Goal: Information Seeking & Learning: Get advice/opinions

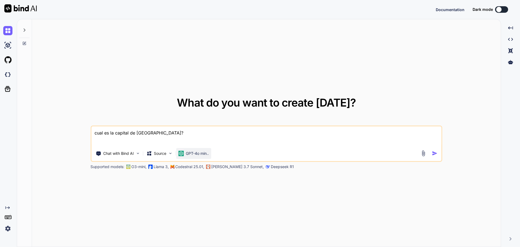
click at [192, 154] on p "GPT-4o min.." at bounding box center [197, 153] width 23 height 5
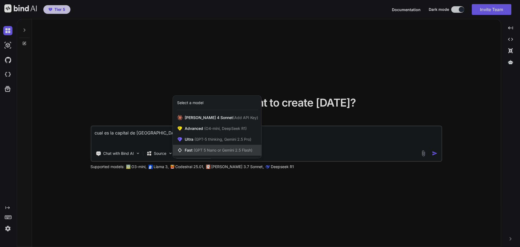
click at [234, 151] on span "(GPT 5 Nano or Gemini 2.5 Flash)" at bounding box center [223, 150] width 59 height 5
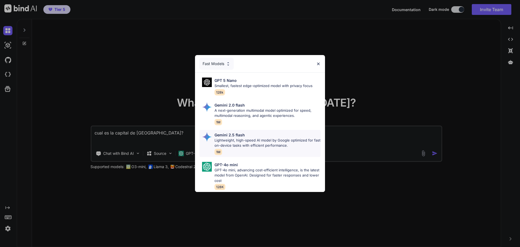
click at [251, 138] on p "Lightweight, high-speed AI model by Google optimized for fast on-device tasks w…" at bounding box center [267, 143] width 106 height 11
type textarea "x"
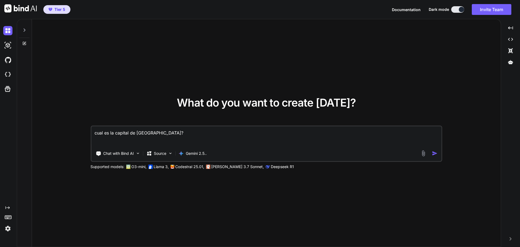
drag, startPoint x: 167, startPoint y: 136, endPoint x: 52, endPoint y: 132, distance: 114.4
click at [52, 132] on div "What do you want to create [DATE]? cual es la capital de [GEOGRAPHIC_DATA]? Cha…" at bounding box center [266, 133] width 469 height 228
type textarea "E"
type textarea "x"
type textarea "EX"
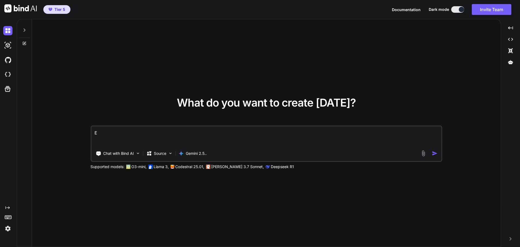
type textarea "x"
type textarea "EXP"
type textarea "x"
type textarea "EXPL"
type textarea "x"
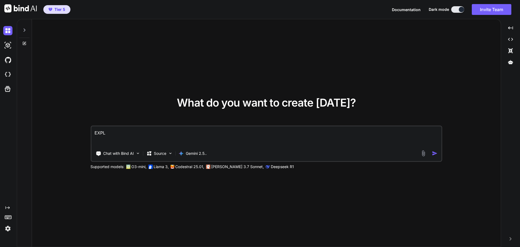
type textarea "EXPLI"
type textarea "x"
type textarea "EXPLIC"
type textarea "x"
type textarea "EXPLICA"
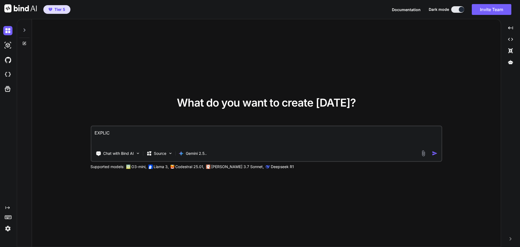
type textarea "x"
type textarea "EXPLICAL"
type textarea "x"
type textarea "EXPLICA"
type textarea "x"
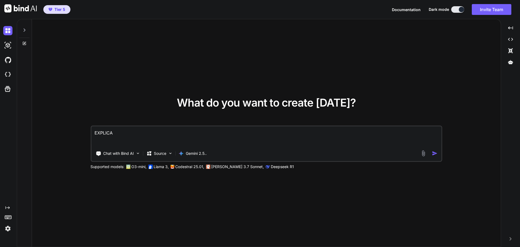
type textarea "EXPLICAM"
type textarea "x"
type textarea "EXPLICAME"
type textarea "x"
type textarea "EXPLICAME"
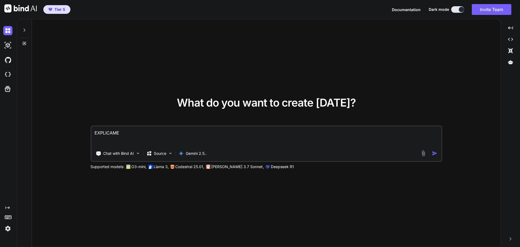
type textarea "x"
type textarea "EXPLICAME D"
type textarea "x"
type textarea "EXPLICAME DE"
type textarea "x"
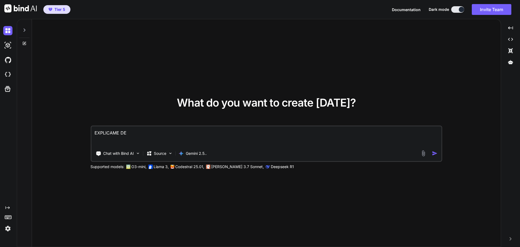
type textarea "EXPLICAME DE"
type textarea "x"
type textarea "EXPLICAME DE F"
type textarea "x"
type textarea "EXPLICAME DE FO"
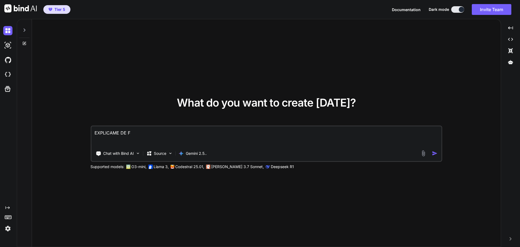
type textarea "x"
type textarea "EXPLICAME DE FOR"
type textarea "x"
type textarea "EXPLICAME DE FORM"
type textarea "x"
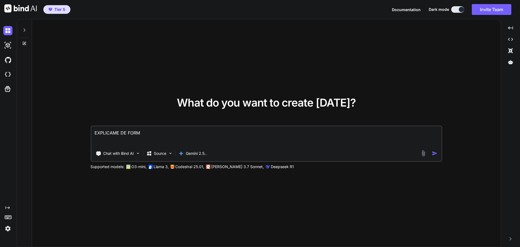
type textarea "EXPLICAME DE FORMA"
type textarea "x"
type textarea "EXPLICAME DE FORMA"
type textarea "x"
type textarea "EXPLICAME DE FORMA C"
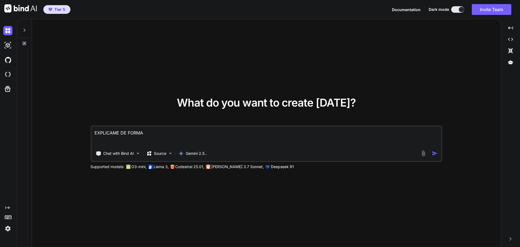
type textarea "x"
type textarea "EXPLICAME DE FORMA CL"
type textarea "x"
type textarea "EXPLICAME DE FORMA CLA"
type textarea "x"
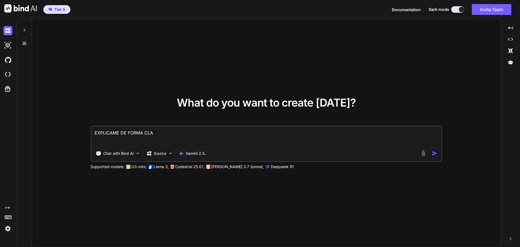
type textarea "EXPLICAME DE FORMA CLAR"
type textarea "x"
type textarea "EXPLICAME DE FORMA CLARA"
type textarea "x"
type textarea "EXPLICAME DE FORMA CLARA"
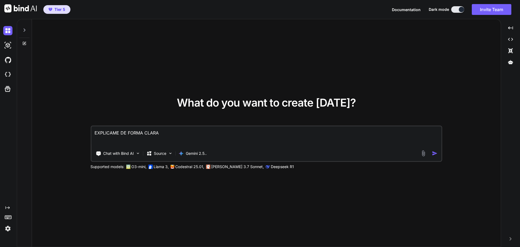
type textarea "x"
type textarea "EXPLICAME DE FORMA [PERSON_NAME]"
type textarea "x"
type textarea "EXPLICAME DE FORMA CLARA NO"
type textarea "x"
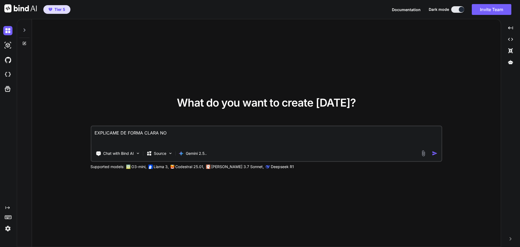
type textarea "EXPLICAME DE FORMA CLARA NO"
type textarea "x"
type textarea "EXPLICAME DE FORMA CLARA NO T"
type textarea "x"
type textarea "EXPLICAME DE FORMA CLARA NO TN"
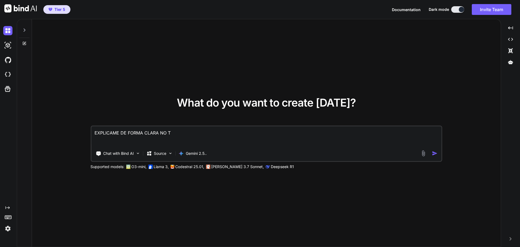
type textarea "x"
type textarea "EXPLICAME DE FORMA CLARA NO TNE"
type textarea "x"
type textarea "EXPLICAME DE FORMA CLARA NO TNEG"
type textarea "x"
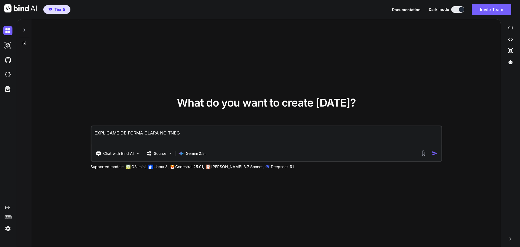
type textarea "EXPLICAME DE FORMA CLARA NO TNEGO"
type textarea "x"
type textarea "EXPLICAME DE FORMA CLARA NO TNEGO"
type textarea "x"
type textarea "EXPLICAME DE FORMA CLARA NO TNEGO N"
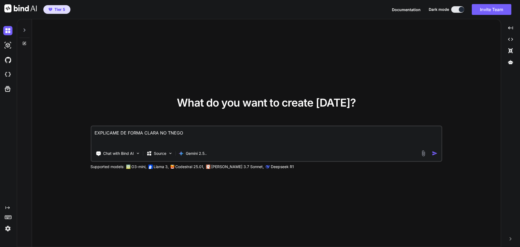
type textarea "x"
type textarea "EXPLICAME DE FORMA CLARA NO TNEGO NI"
type textarea "x"
type textarea "EXPLICAME DE FORMA CLARA NO TNEGO NI"
type textarea "x"
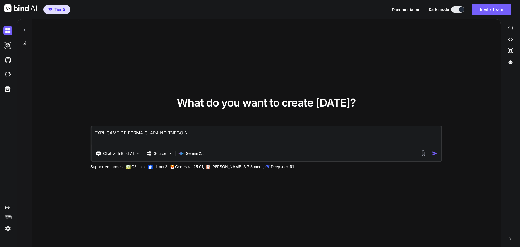
type textarea "EXPLICAME DE FORMA CLARA NO TNEGO NI I"
type textarea "x"
type textarea "EXPLICAME DE FORMA CLARA NO TNEGO NI ID"
type textarea "x"
type textarea "EXPLICAME DE FORMA CLARA NO TNEGO NI IDE"
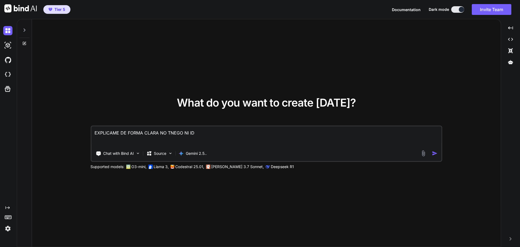
type textarea "x"
type textarea "EXPLICAME DE FORMA CLARA NO TNEGO NI IDEA"
type textarea "x"
type textarea "EXPLICAME DE FORMA CLARA NO TNEGO NI IDEA"
type textarea "x"
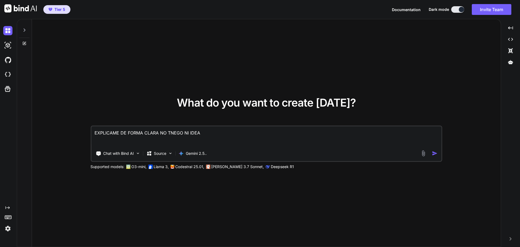
type textarea "EXPLICAME DE FORMA CLARA NO TNEGO NI IDEA A"
type textarea "x"
type textarea "EXPLICAME DE FORMA CLARA NO TNEGO NI IDEA AB"
type textarea "x"
type textarea "EXPLICAME DE FORMA CLARA NO TNEGO NI IDEA ABS"
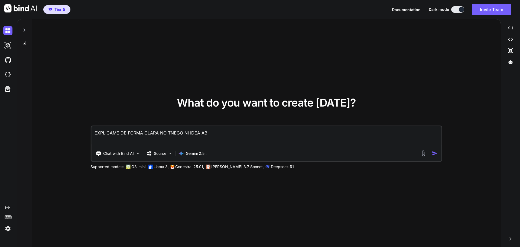
type textarea "x"
type textarea "EXPLICAME DE FORMA CLARA NO TNEGO NI IDEA ABSO"
type textarea "x"
type textarea "EXPLICAME DE FORMA CLARA NO TNEGO NI IDEA ABSOL"
type textarea "x"
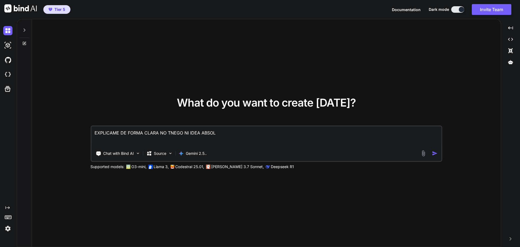
type textarea "EXPLICAME DE FORMA CLARA NO TNEGO NI IDEA ABSOLU"
type textarea "x"
type textarea "EXPLICAME DE FORMA CLARA NO TNEGO NI IDEA ABSOLUT"
type textarea "x"
type textarea "EXPLICAME DE FORMA CLARA NO TNEGO NI IDEA ABSOLUTO"
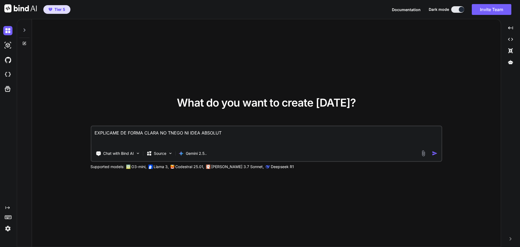
type textarea "x"
type textarea "EXPLICAME DE FORMA CLARA NO TNEGO NI IDEA ABSOLUTO"
type textarea "x"
type textarea "EXPLICAME DE FORMA CLARA NO TNEGO NI IDEA ABSOLUTO S"
type textarea "x"
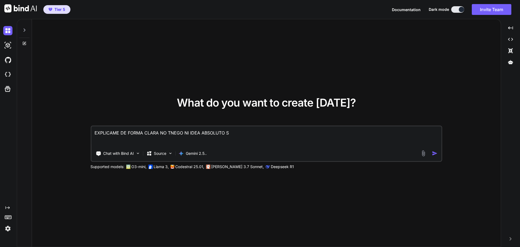
type textarea "EXPLICAME DE FORMA CLARA NO TNEGO NI IDEA ABSOLUTO SI"
type textarea "x"
type textarea "EXPLICAME DE FORMA CLARA NO TNEGO NI IDEA ABSOLUTO SIN"
type textarea "x"
type textarea "EXPLICAME DE FORMA CLARA NO TNEGO NI IDEA ABSOLUTO SIN"
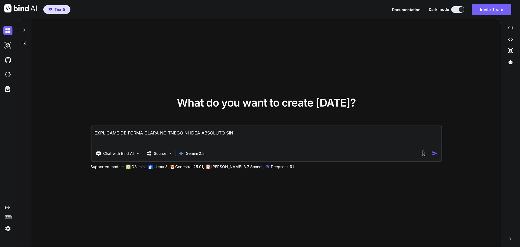
type textarea "x"
type textarea "EXPLICAME DE FORMA CLARA NO TNEGO NI IDEA ABSOLUTO SIN S"
type textarea "x"
type textarea "EXPLICAME DE FORMA CLARA NO TNEGO NI IDEA ABSOLUTO SIN SA"
type textarea "x"
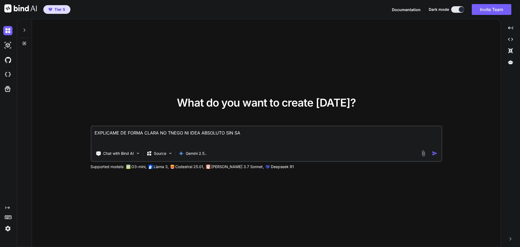
type textarea "EXPLICAME DE FORMA CLARA NO TNEGO NI IDEA ABSOLUTO SIN SAL"
type textarea "x"
type textarea "EXPLICAME DE FORMA CLARA NO TNEGO NI IDEA ABSOLUTO SIN SALT"
type textarea "x"
type textarea "EXPLICAME DE FORMA CLARA NO TNEGO NI IDEA ABSOLUTO SIN SALTE"
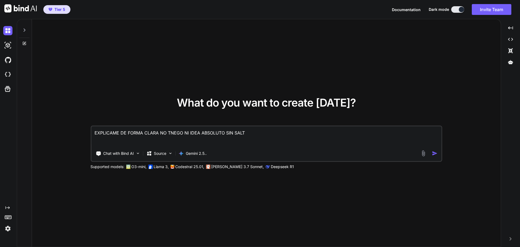
type textarea "x"
type textarea "EXPLICAME DE FORMA CLARA NO TNEGO NI IDEA ABSOLUTO SIN [PERSON_NAME]"
type textarea "x"
type textarea "EXPLICAME DE FORMA CLARA NO TNEGO NI IDEA ABSOLUTO SIN SALTERA"
type textarea "x"
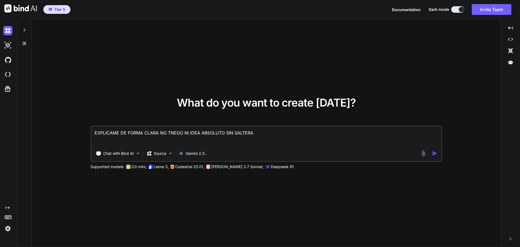
type textarea "EXPLICAME DE FORMA CLARA NO TNEGO NI IDEA ABSOLUTO SIN SALTERAD"
type textarea "x"
type textarea "EXPLICAME DE FORMA CLARA NO TNEGO NI IDEA ABSOLUTO SIN SALTERADE"
type textarea "x"
type textarea "EXPLICAME DE FORMA CLARA NO TNEGO NI IDEA ABSOLUTO SIN SALTERADET"
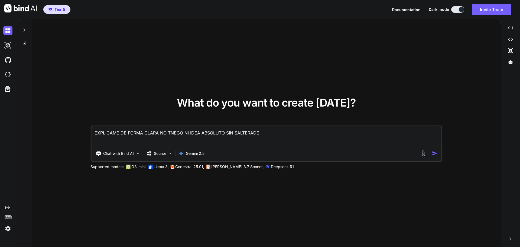
type textarea "x"
type textarea "EXPLICAME DE FORMA CLARA NO TNEGO NI IDEA ABSOLUTO SIN SALTERADETE"
type textarea "x"
type textarea "EXPLICAME DE FORMA CLARA NO TNEGO NI IDEA ABSOLUTO SIN SALTERADETE"
type textarea "x"
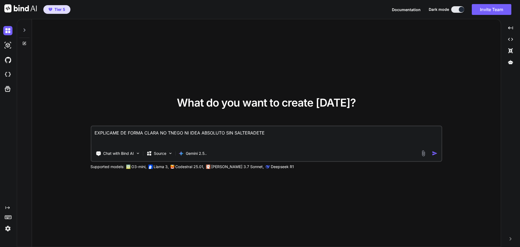
type textarea "EXPLICAME DE FORMA CLARA NO TNEGO NI IDEA ABSOLUTO SIN SALTERADETE P"
type textarea "x"
type textarea "EXPLICAME DE FORMA CLARA NO TNEGO NI IDEA ABSOLUTO SIN SALTERADETE PA"
type textarea "x"
type textarea "EXPLICAME DE FORMA CLARA NO TNEGO NI IDEA ABSOLUTO SIN SALTERADETE PAS"
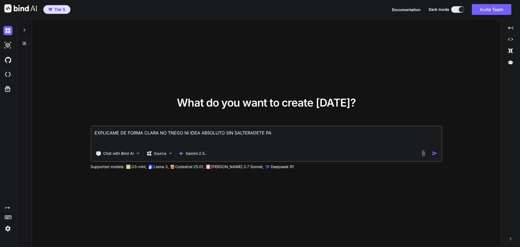
type textarea "x"
type textarea "EXPLICAME DE FORMA CLARA NO TNEGO NI IDEA ABSOLUTO SIN SALTERADETE PASO"
type textarea "x"
type textarea "EXPLICAME DE FORMA CLARA NO TNEGO NI IDEA ABSOLUTO SIN SALTERADETE PASOS"
type textarea "x"
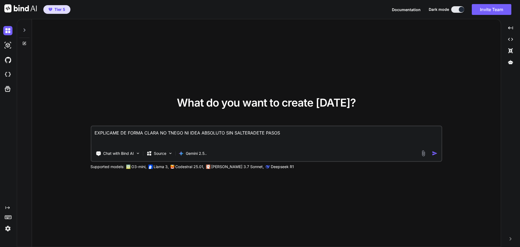
type textarea "EXPLICAME DE FORMA CLARA NO TNEGO NI IDEA ABSOLUTO SIN SALTERADETE PASOS"
type textarea "x"
click at [296, 135] on textarea "EXPLICAME DE FORMA CLARA NO TNEGO NI IDEA ABSOLUTO SIN SALTERADETE PASOS" at bounding box center [266, 136] width 350 height 20
paste textarea "LOREMIPSU DOLOR-SITAMETCO ADIP ELITSEDDOEIUS TEMP I UTLA: ETDOL MA ALIQUAEN ADM…"
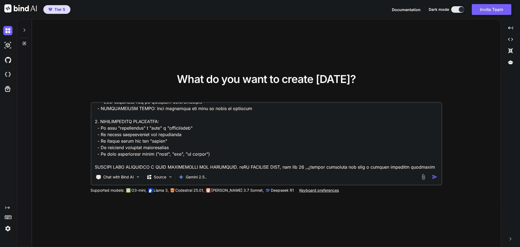
scroll to position [248, 0]
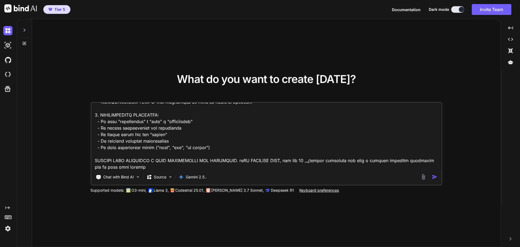
type textarea "LOREMIPSU DO SITAM CONSE AD ELITS DO EIUS TEMPORIN UTL ETDOLOREMAG ALIQU ENIMAD…"
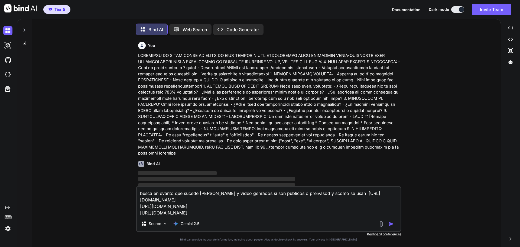
scroll to position [3, 0]
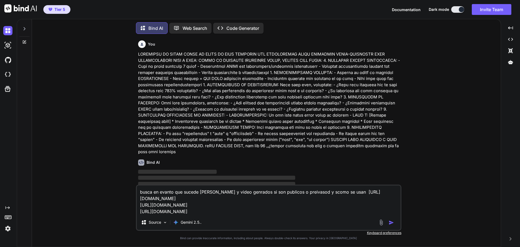
drag, startPoint x: 211, startPoint y: 211, endPoint x: 114, endPoint y: 190, distance: 98.9
click at [114, 190] on div "You Bind AI ‌ ‌ ‌ ‌ busca en evanto que sucede coniamgenes y video genrados si …" at bounding box center [268, 142] width 464 height 208
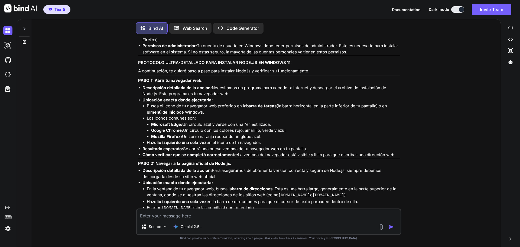
scroll to position [217, 0]
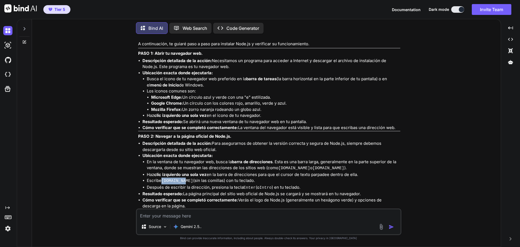
drag, startPoint x: 184, startPoint y: 175, endPoint x: 166, endPoint y: 174, distance: 18.2
click at [163, 177] on li "Escribe [DOMAIN_NAME] (sin las comillas) con tu teclado." at bounding box center [273, 180] width 253 height 7
copy code "[DOMAIN_NAME]"
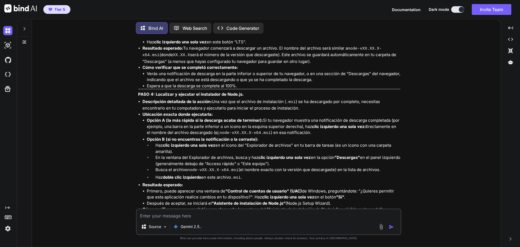
scroll to position [487, 0]
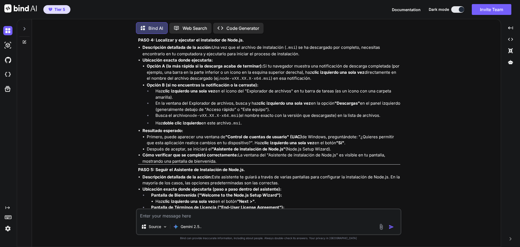
click at [278, 215] on textarea at bounding box center [269, 214] width 264 height 10
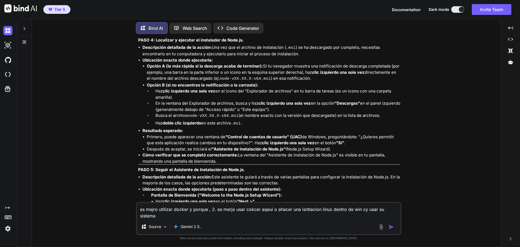
drag, startPoint x: 171, startPoint y: 218, endPoint x: 94, endPoint y: 196, distance: 80.1
click at [94, 196] on div "You Bind AI ¡Absolutamente! Entiendo perfectamente que necesitas una explicació…" at bounding box center [268, 142] width 464 height 208
type textarea "es mejro utilizar docker y porque , 2. es merjo usar cokcer aqeui o ahacer una …"
drag, startPoint x: 392, startPoint y: 225, endPoint x: 379, endPoint y: 220, distance: 14.1
click at [392, 225] on img "button" at bounding box center [391, 226] width 5 height 5
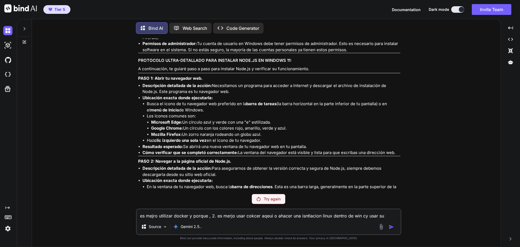
scroll to position [327, 0]
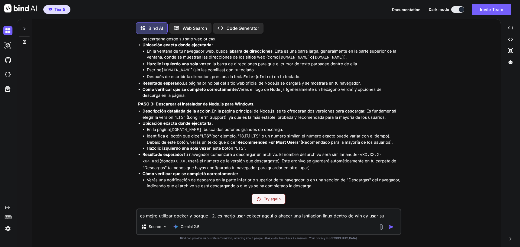
click at [271, 200] on p "Try again" at bounding box center [272, 198] width 17 height 5
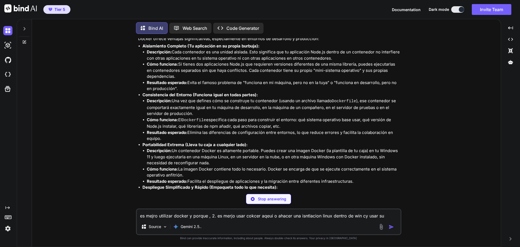
scroll to position [1520, 0]
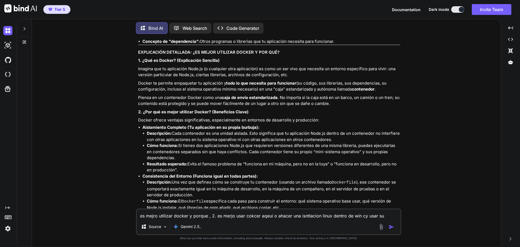
click at [134, 97] on div "You Bind AI ¡Absolutamente! Entiendo perfectamente que necesitas una explicació…" at bounding box center [268, 142] width 464 height 208
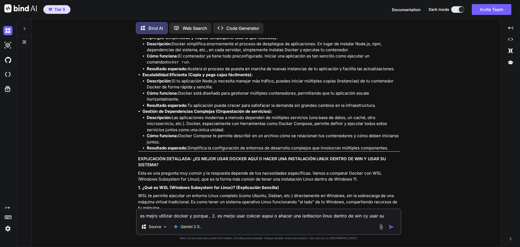
scroll to position [1778, 0]
